Goal: Check status

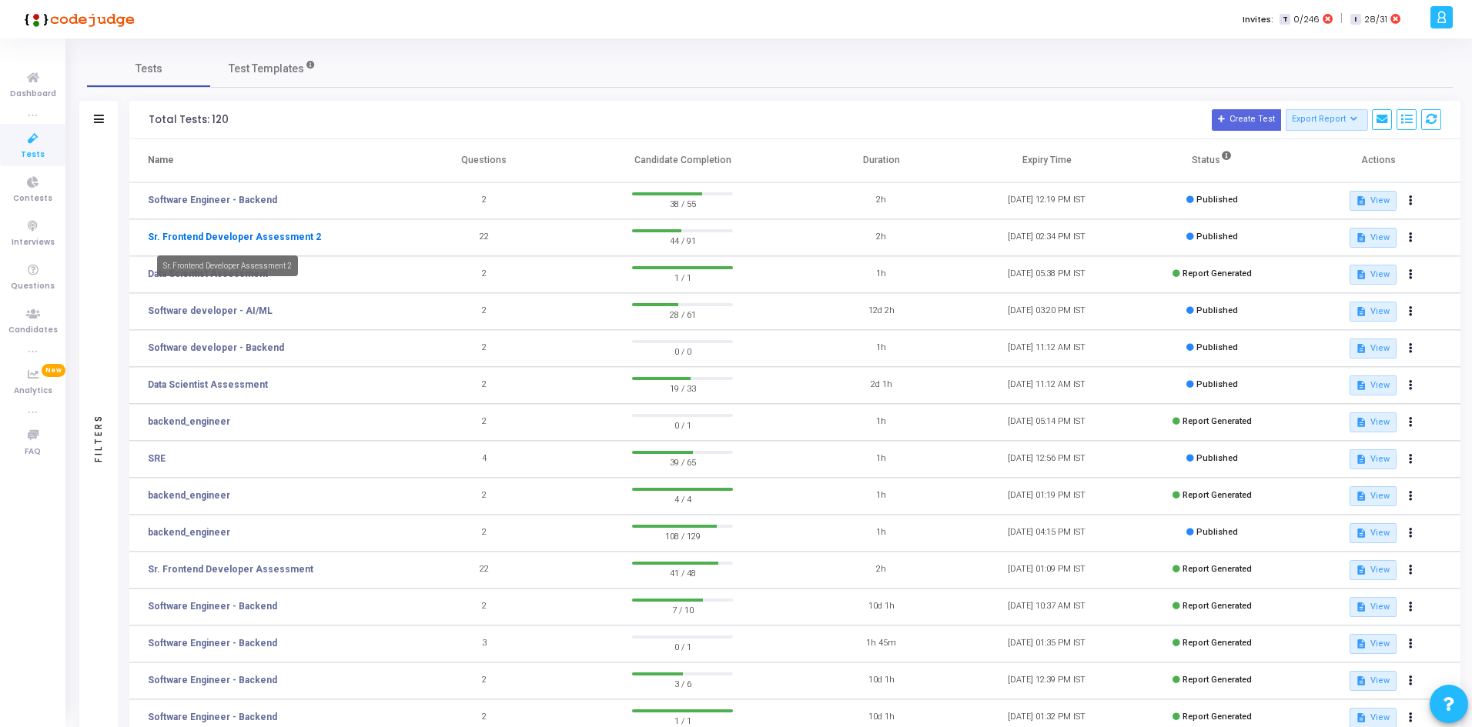
click at [283, 232] on link "Sr. Frontend Developer Assessment 2" at bounding box center [234, 237] width 173 height 14
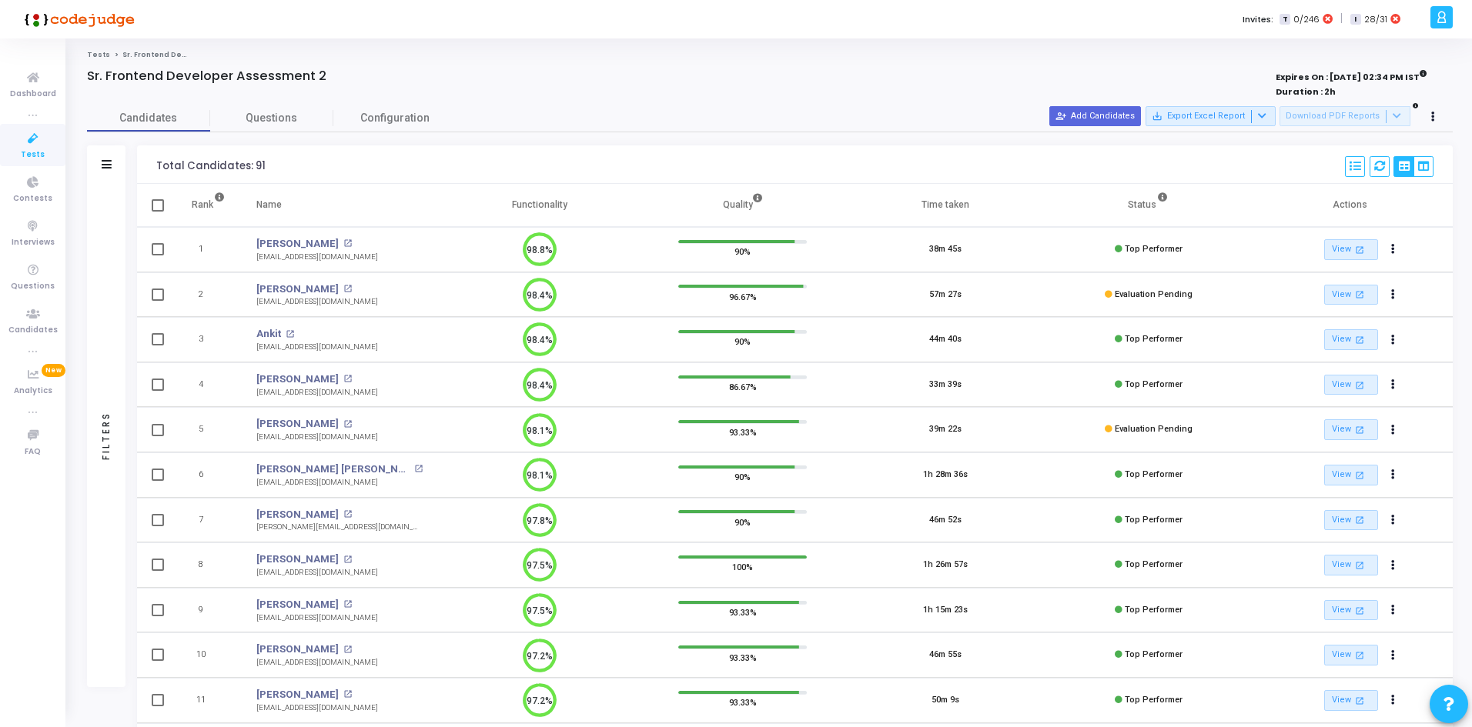
click at [113, 156] on div "Filters" at bounding box center [106, 164] width 38 height 38
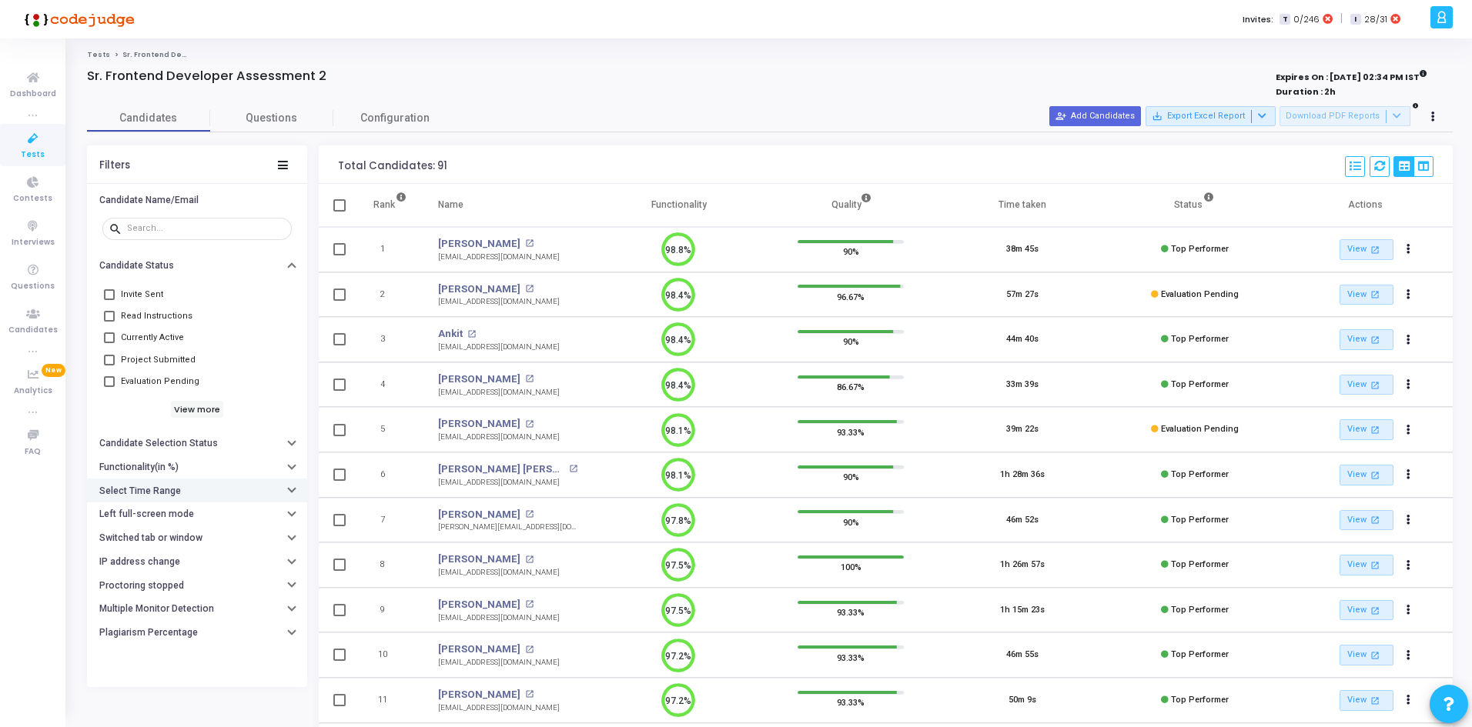
click at [133, 493] on h6 "Select Time Range" at bounding box center [140, 492] width 82 height 12
click at [193, 515] on div at bounding box center [229, 521] width 114 height 25
click at [182, 523] on input "text" at bounding box center [229, 521] width 114 height 9
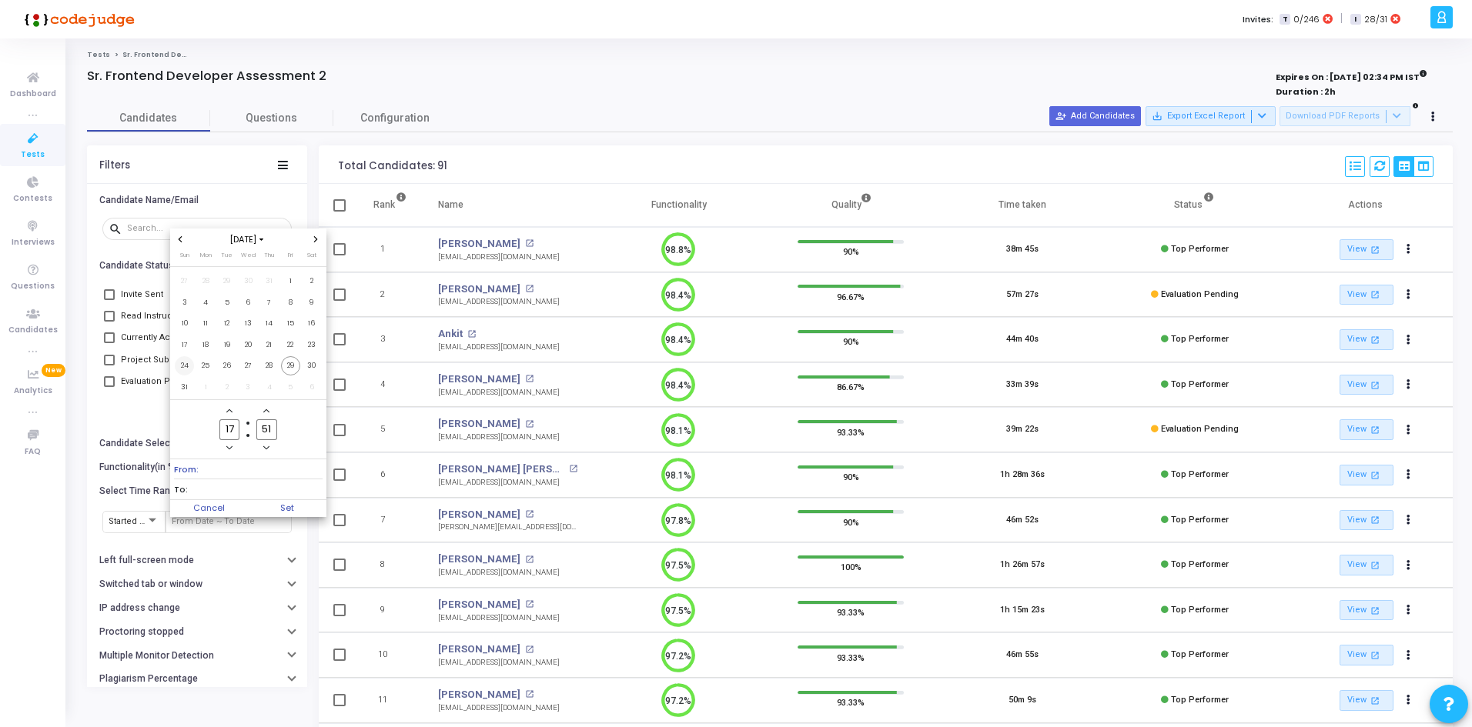
click at [189, 364] on span "24" at bounding box center [184, 365] width 19 height 19
click at [291, 368] on span "29" at bounding box center [290, 365] width 19 height 19
click at [284, 506] on span "Set" at bounding box center [287, 508] width 79 height 17
type input "[DATE] 5:51 PM - [DATE] 5:51 PM"
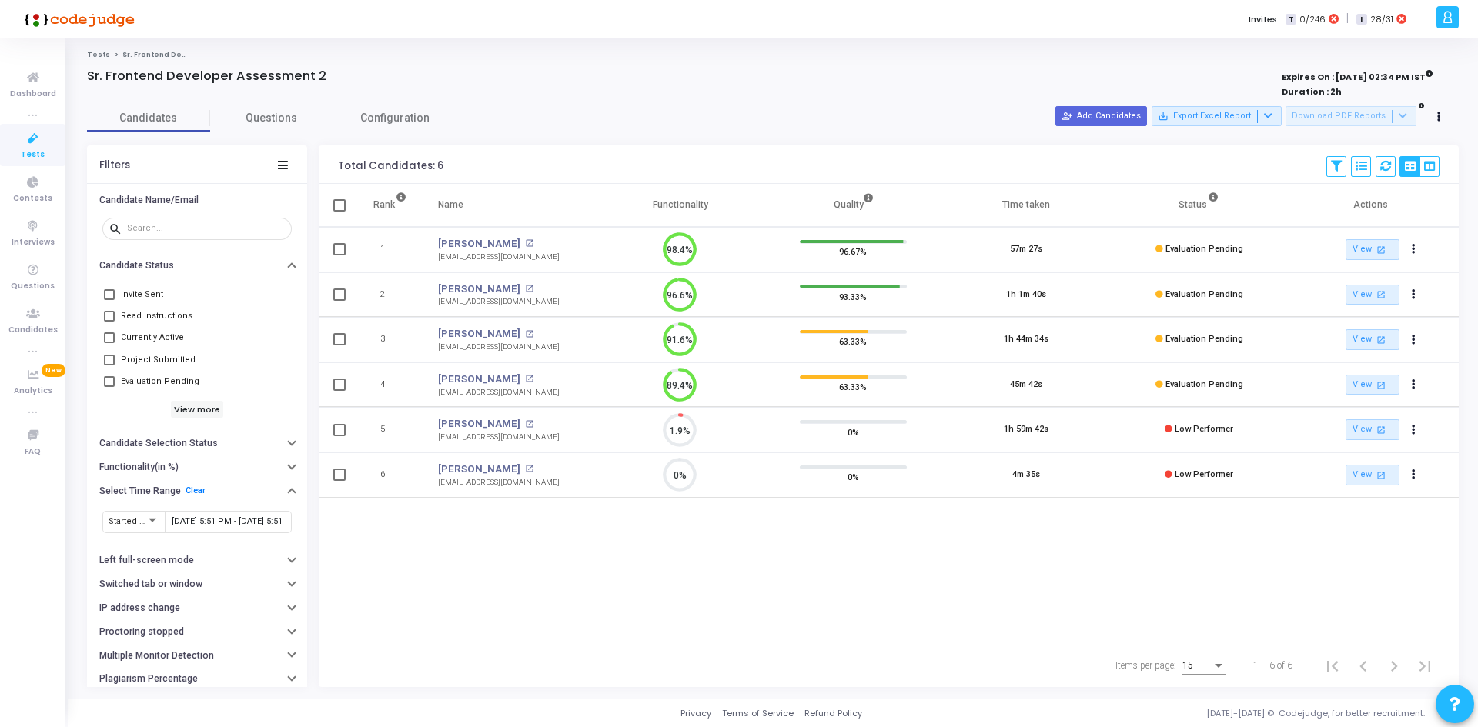
click at [1128, 567] on div "Rank Name Functionality Quality Time taken Status Actions 1 [PERSON_NAME] open_…" at bounding box center [889, 414] width 1140 height 460
